Goal: Information Seeking & Learning: Learn about a topic

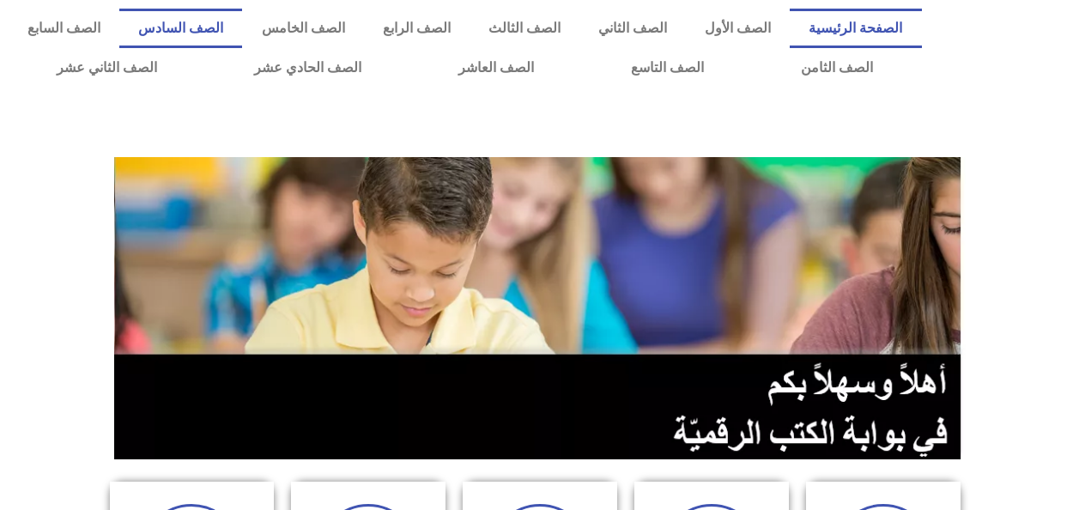
click at [242, 28] on link "الصف السادس" at bounding box center [180, 28] width 123 height 39
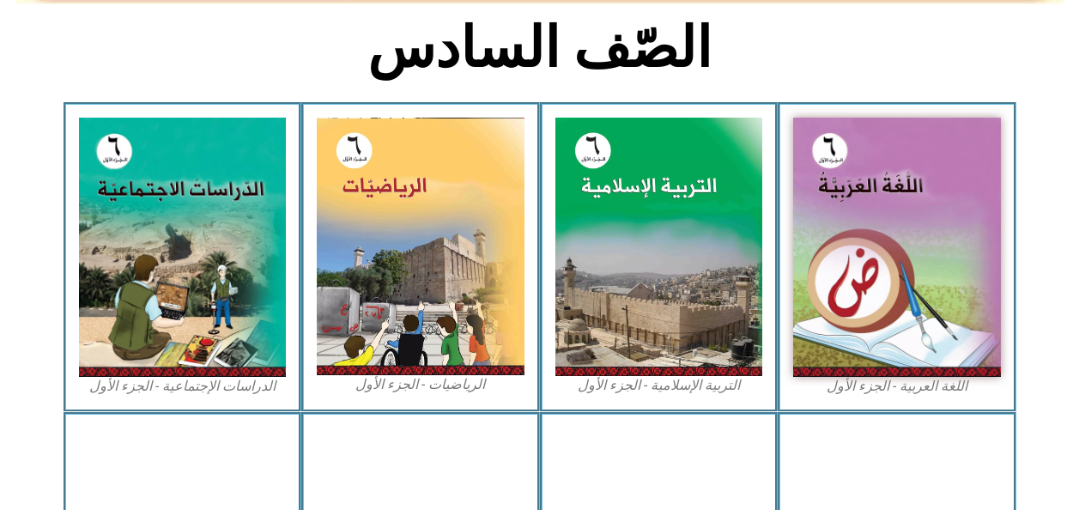
scroll to position [429, 0]
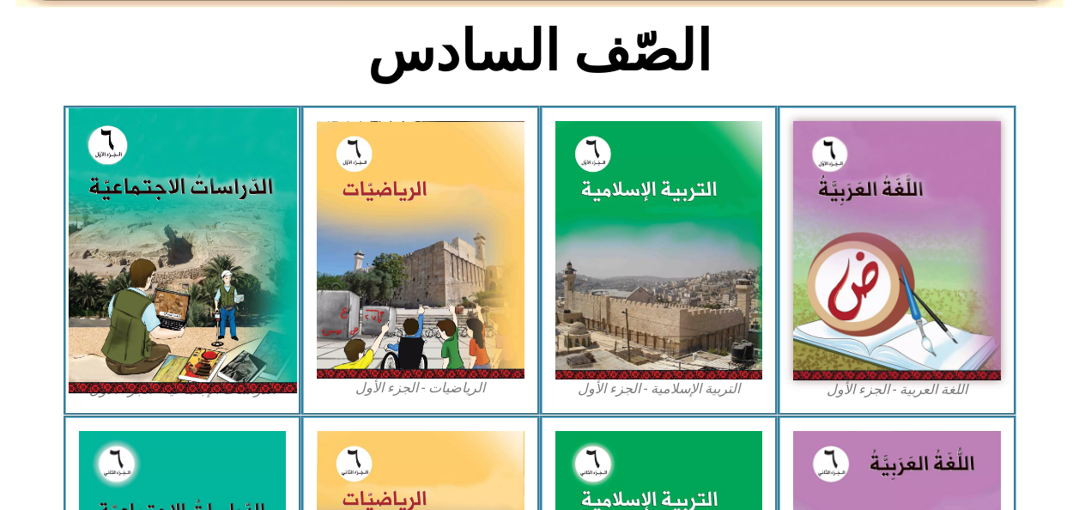
click at [239, 343] on img at bounding box center [182, 250] width 228 height 285
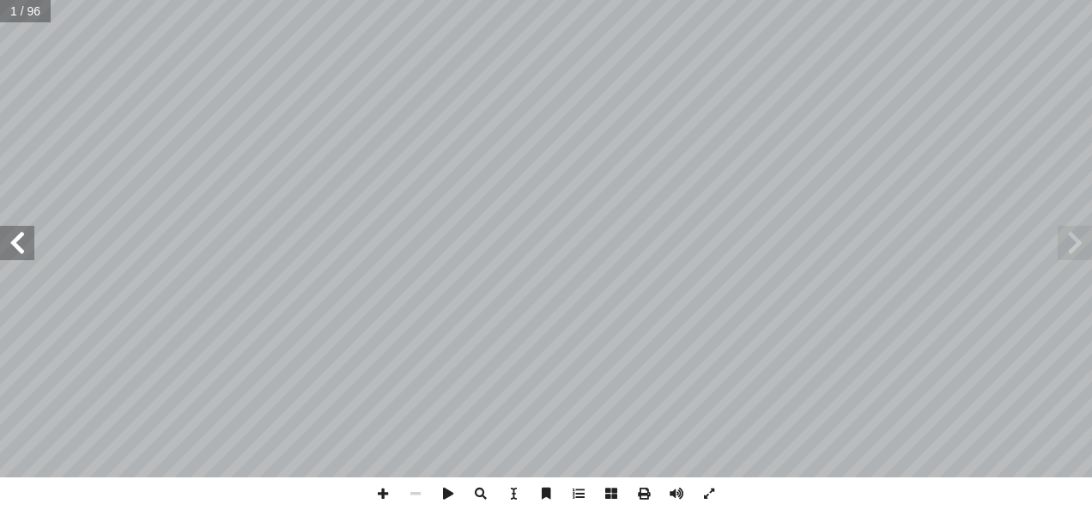
click at [20, 249] on span at bounding box center [17, 243] width 34 height 34
click at [3, 247] on span at bounding box center [17, 243] width 34 height 34
click at [3, 252] on span at bounding box center [17, 243] width 34 height 34
click at [3, 253] on span at bounding box center [17, 243] width 34 height 34
click at [3, 252] on span at bounding box center [17, 243] width 34 height 34
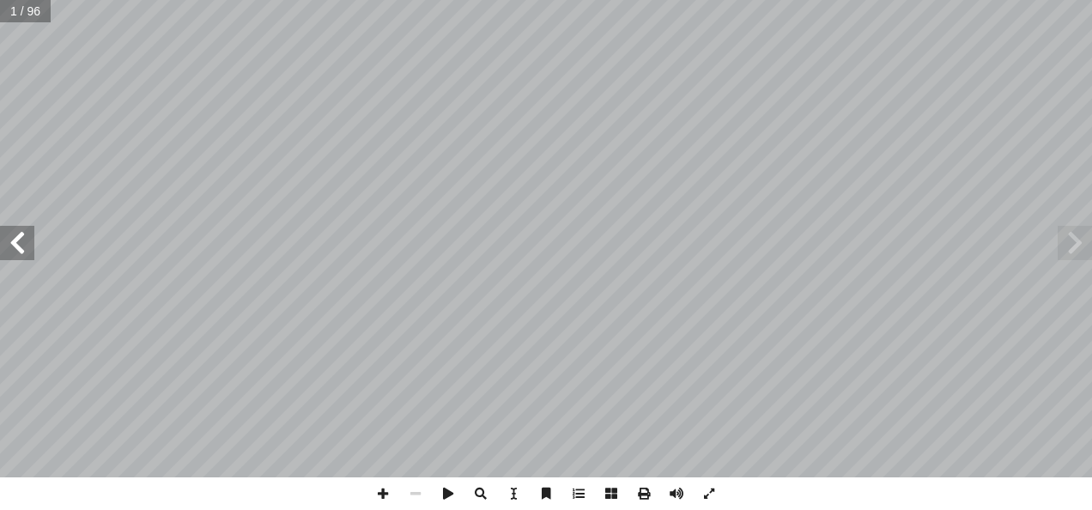
click at [3, 253] on span at bounding box center [17, 243] width 34 height 34
click at [9, 242] on span at bounding box center [17, 243] width 34 height 34
click at [9, 244] on span at bounding box center [17, 243] width 34 height 34
click at [7, 253] on span at bounding box center [17, 243] width 34 height 34
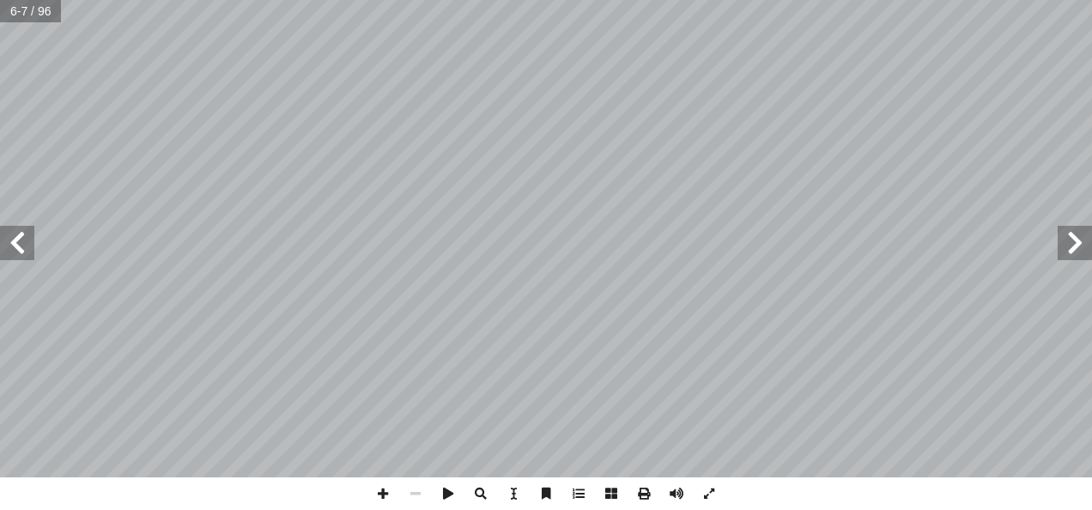
click at [6, 256] on span at bounding box center [17, 243] width 34 height 34
click at [7, 252] on span at bounding box center [17, 243] width 34 height 34
click at [8, 253] on span at bounding box center [17, 243] width 34 height 34
click at [7, 252] on span at bounding box center [17, 243] width 34 height 34
click at [6, 254] on span at bounding box center [17, 243] width 34 height 34
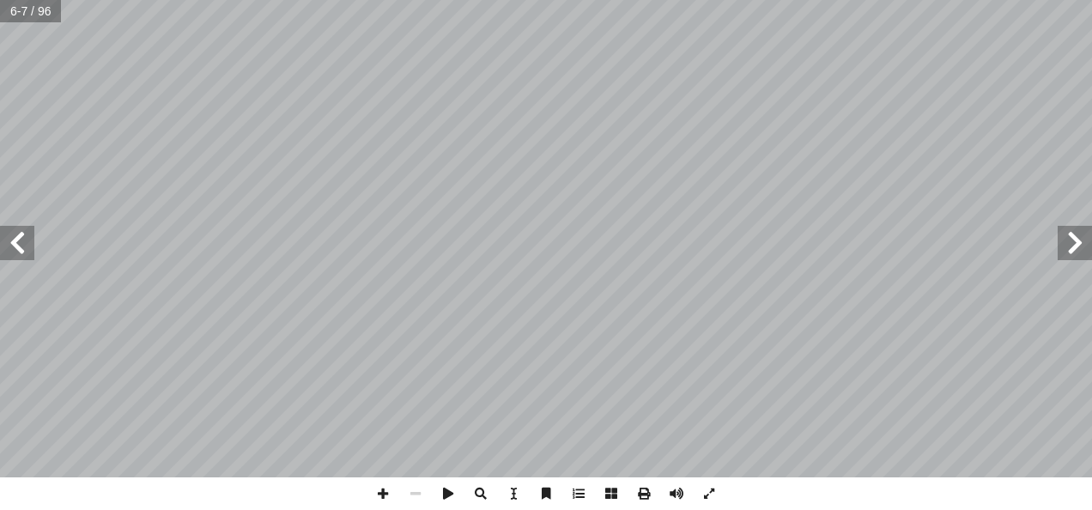
click at [4, 251] on span at bounding box center [17, 243] width 34 height 34
click at [18, 251] on span at bounding box center [17, 243] width 34 height 34
click at [15, 249] on span at bounding box center [17, 243] width 34 height 34
click at [15, 242] on span at bounding box center [17, 243] width 34 height 34
click at [10, 242] on span at bounding box center [17, 243] width 34 height 34
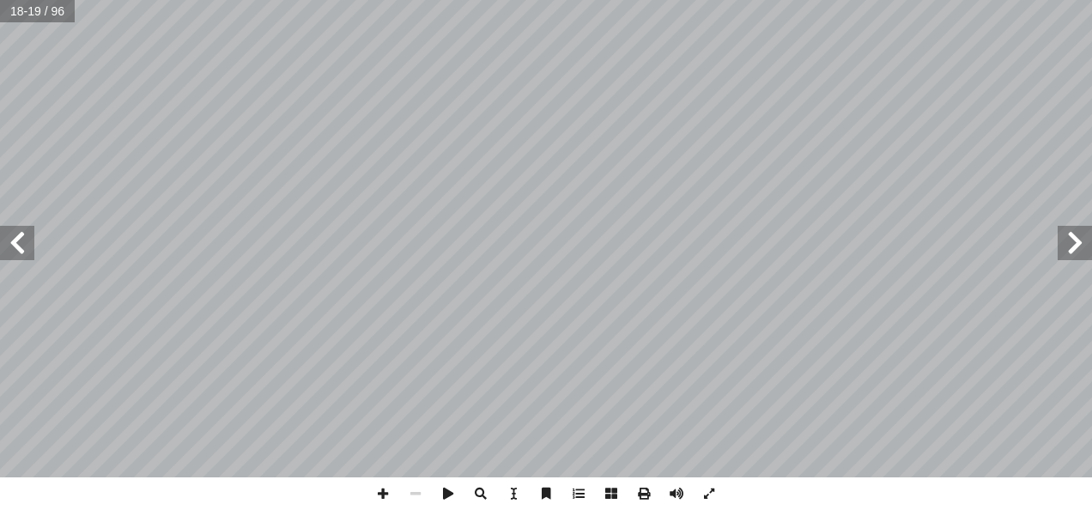
click at [22, 253] on span at bounding box center [17, 243] width 34 height 34
click at [20, 247] on span at bounding box center [17, 243] width 34 height 34
click at [22, 247] on span at bounding box center [17, 243] width 34 height 34
click at [17, 245] on span at bounding box center [17, 243] width 34 height 34
